Goal: Information Seeking & Learning: Understand process/instructions

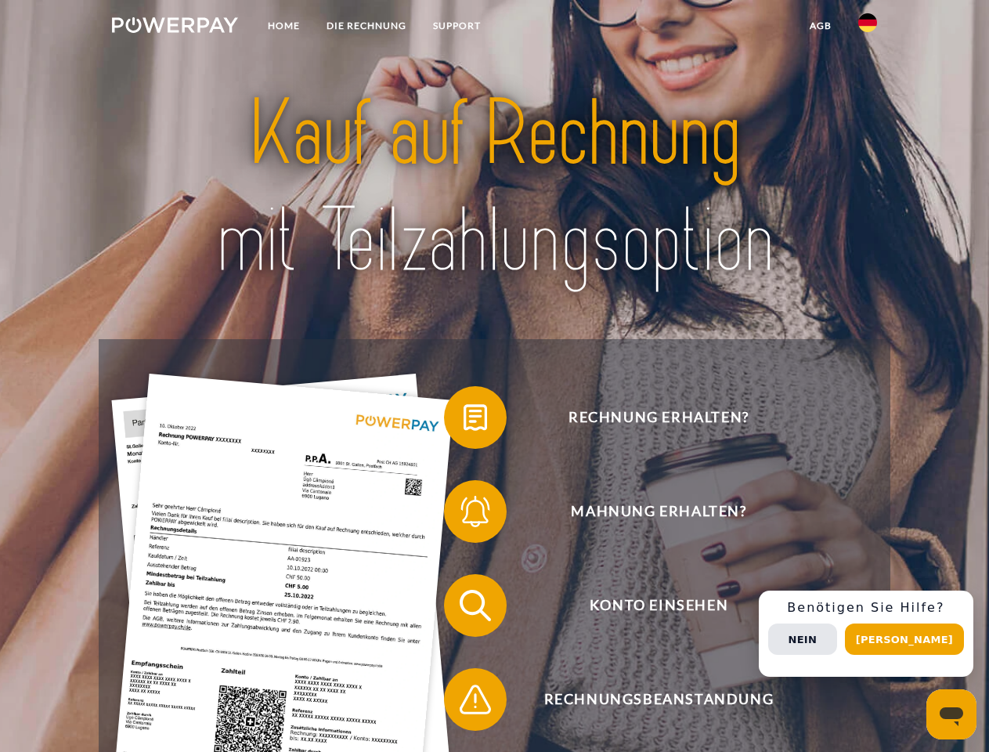
click at [175, 27] on img at bounding box center [175, 25] width 126 height 16
click at [868, 27] on img at bounding box center [867, 22] width 19 height 19
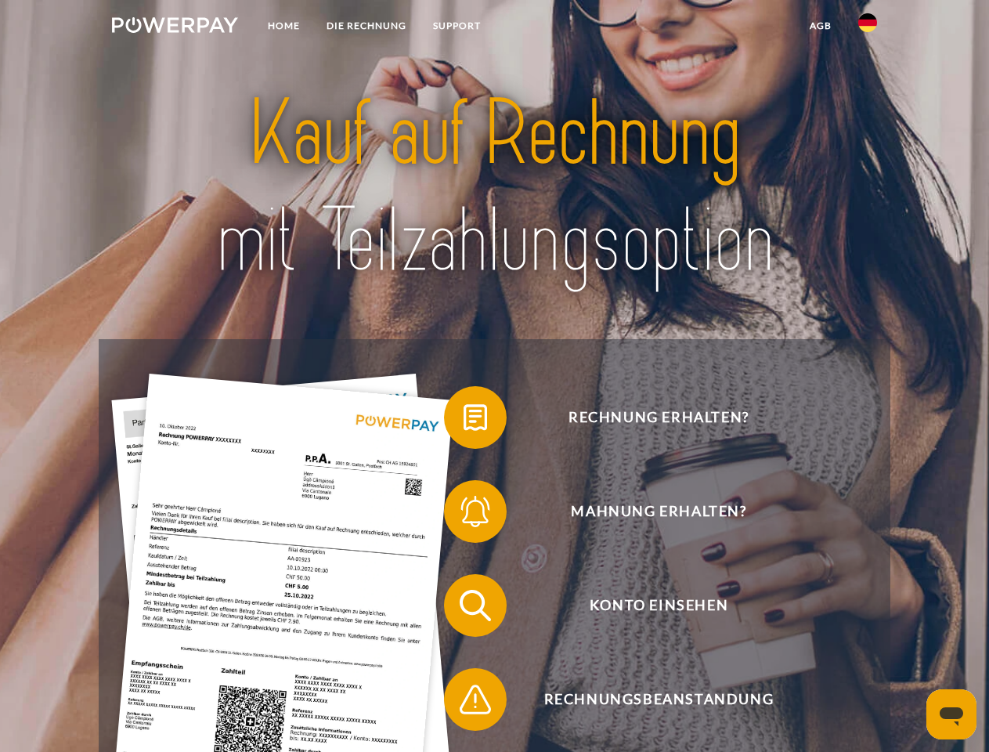
click at [820, 26] on link "agb" at bounding box center [820, 26] width 49 height 28
click at [464, 420] on span at bounding box center [452, 417] width 78 height 78
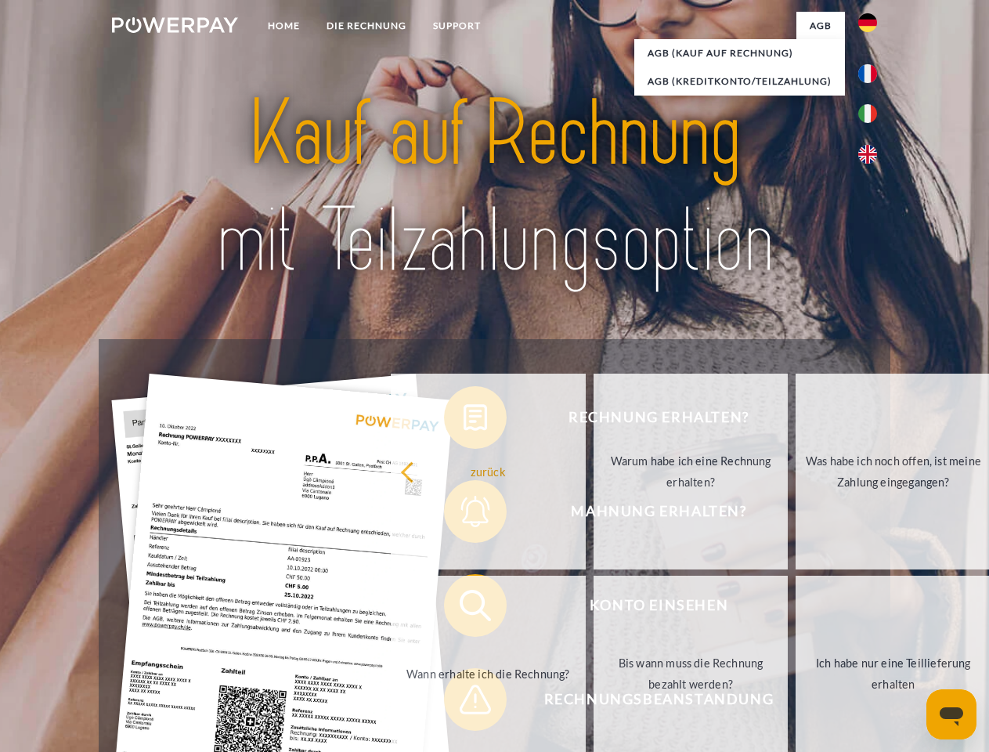
click at [464, 514] on div "Rechnung erhalten? Mahnung erhalten? Konto einsehen" at bounding box center [494, 652] width 791 height 626
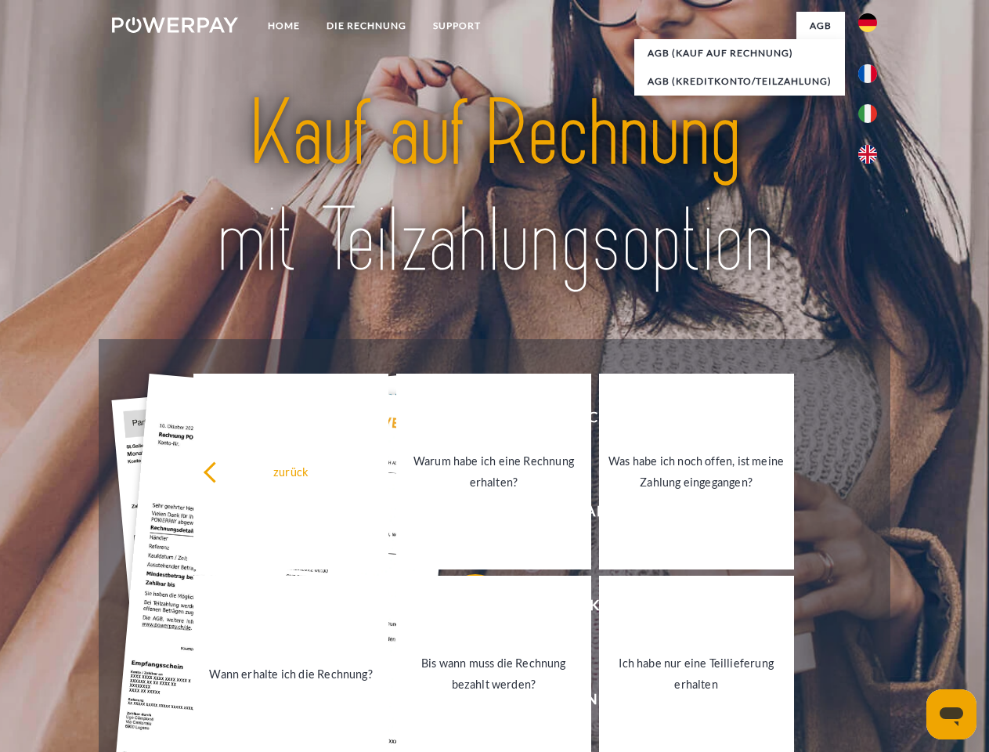
click at [464, 608] on link "Bis wann muss die Rechnung bezahlt werden?" at bounding box center [493, 673] width 195 height 196
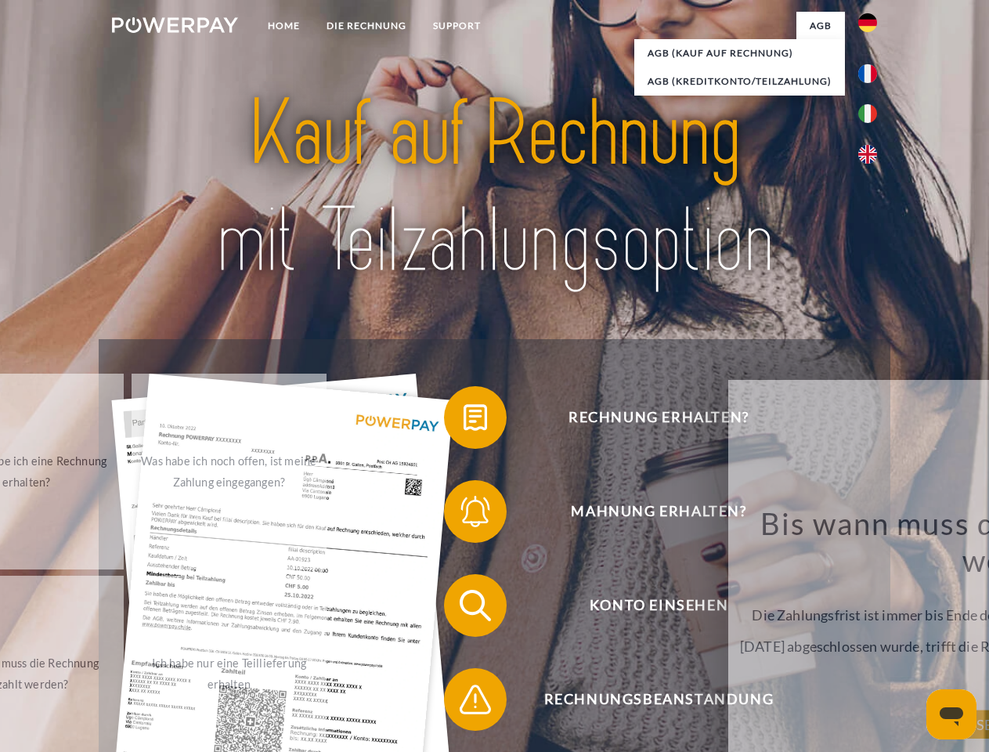
click at [464, 702] on span at bounding box center [452, 699] width 78 height 78
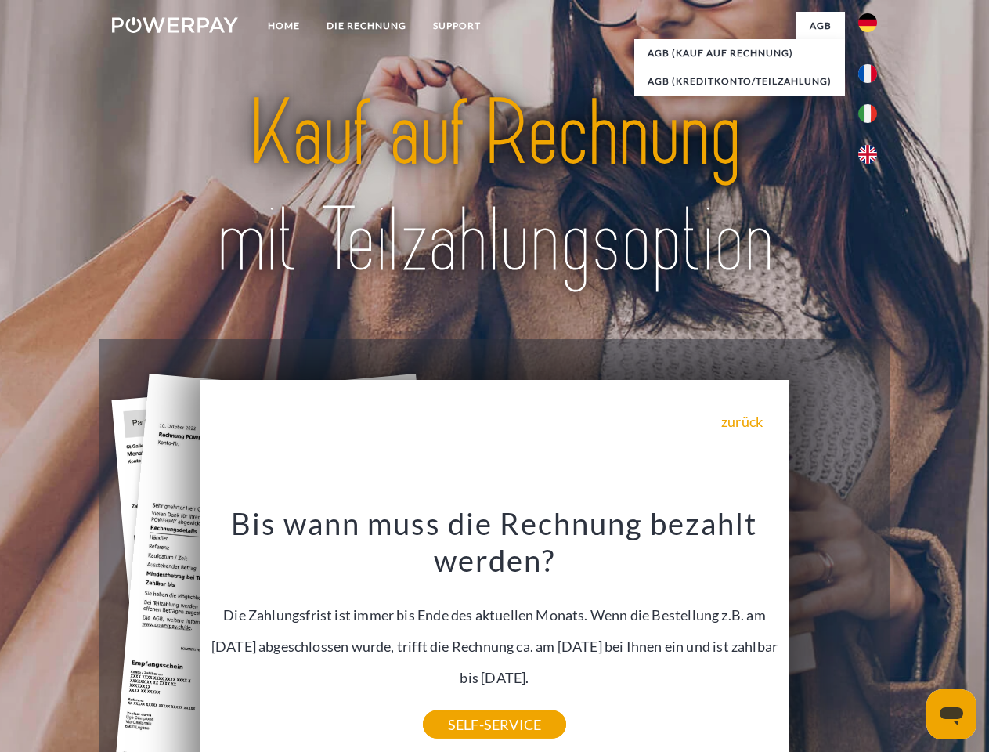
click at [871, 633] on div "Rechnung erhalten? Mahnung erhalten? Konto einsehen" at bounding box center [494, 652] width 791 height 626
click at [833, 637] on span "Konto einsehen" at bounding box center [659, 605] width 384 height 63
click at [910, 639] on header "Home DIE RECHNUNG SUPPORT" at bounding box center [494, 540] width 989 height 1081
